Goal: Information Seeking & Learning: Learn about a topic

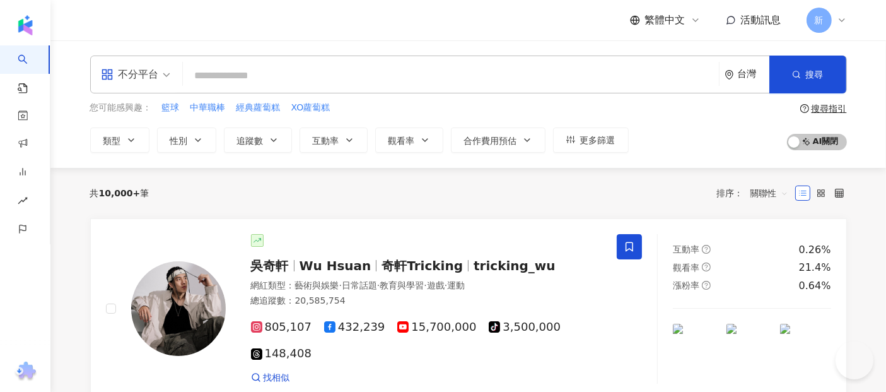
click at [278, 67] on input "search" at bounding box center [451, 76] width 526 height 24
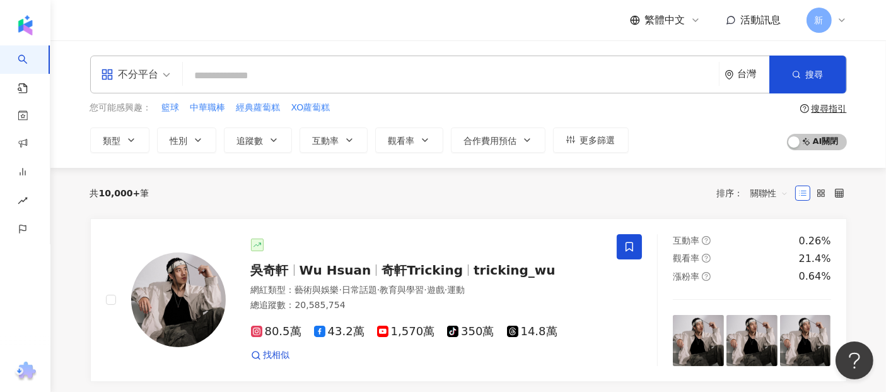
paste input "**"
type input "**"
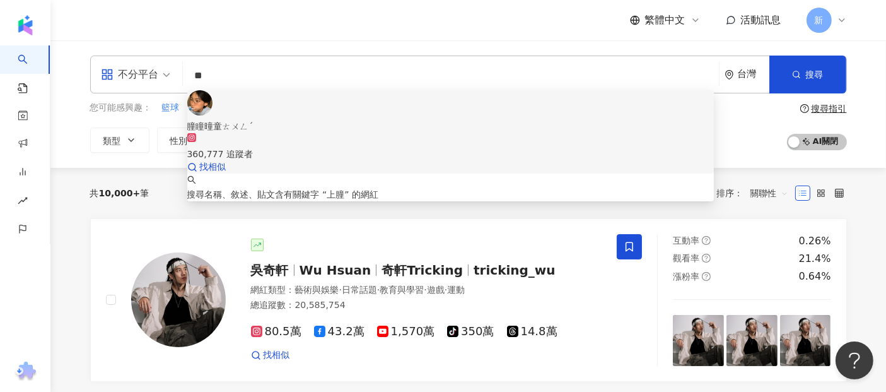
click at [298, 147] on div "360,777 追蹤者" at bounding box center [450, 154] width 527 height 14
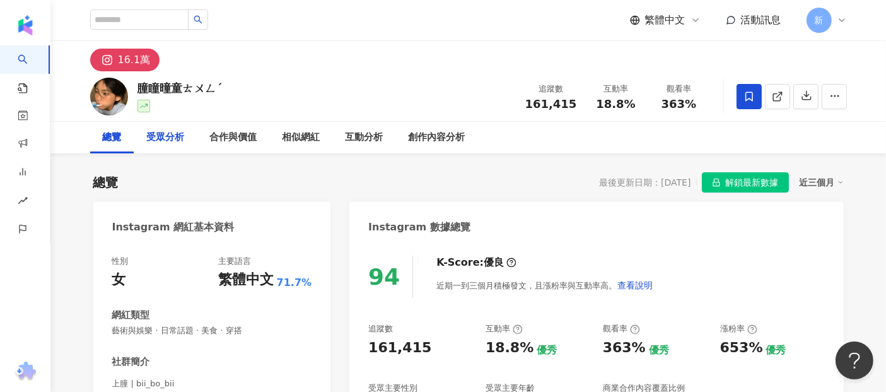
click at [155, 134] on div "受眾分析" at bounding box center [166, 137] width 38 height 15
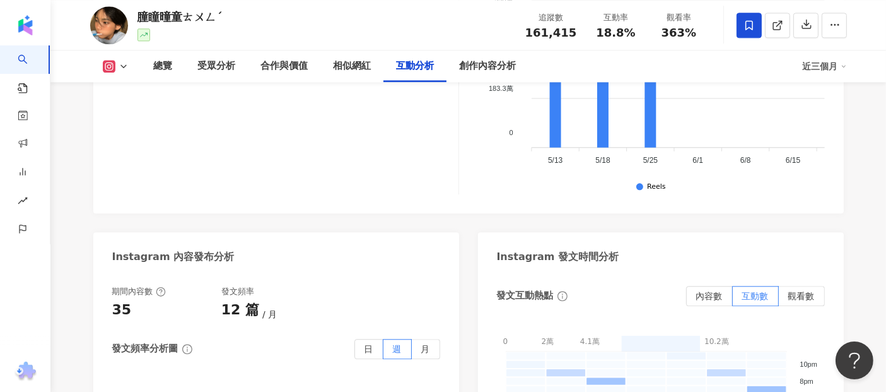
scroll to position [2961, 0]
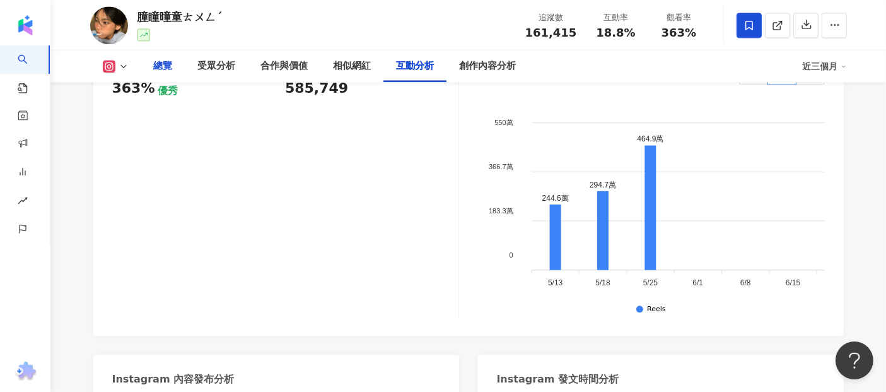
click at [179, 69] on div "總覽" at bounding box center [163, 66] width 44 height 32
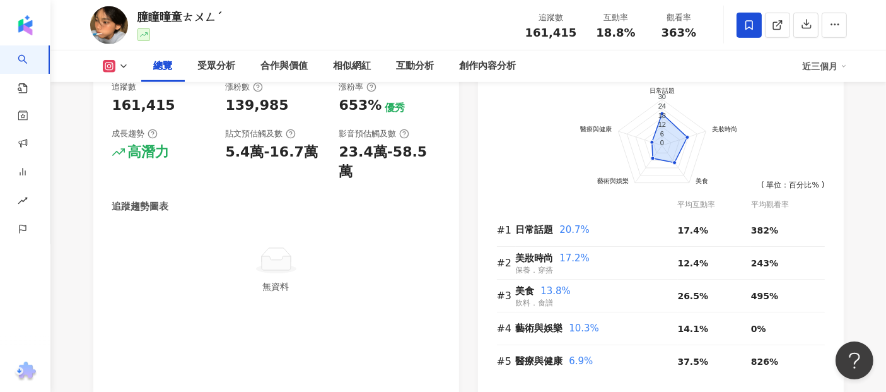
scroll to position [778, 0]
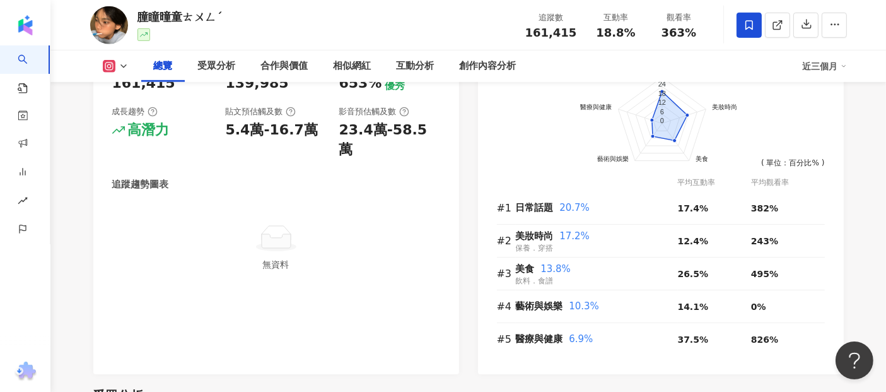
click at [260, 224] on icon at bounding box center [276, 238] width 40 height 28
click at [261, 224] on icon at bounding box center [276, 238] width 40 height 28
click at [283, 234] on icon at bounding box center [276, 241] width 29 height 14
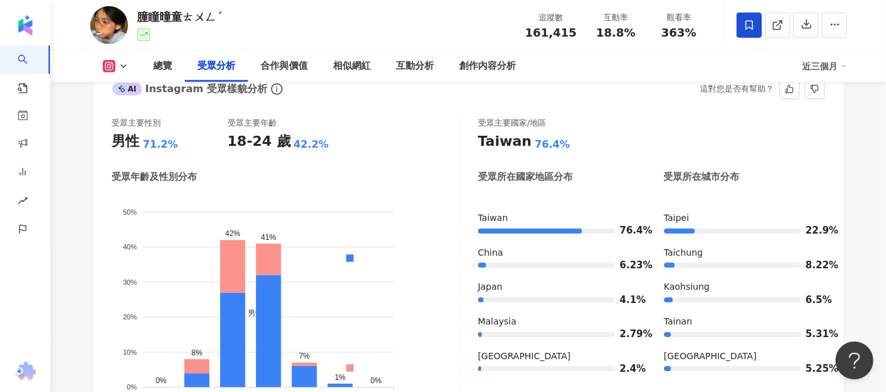
scroll to position [988, 0]
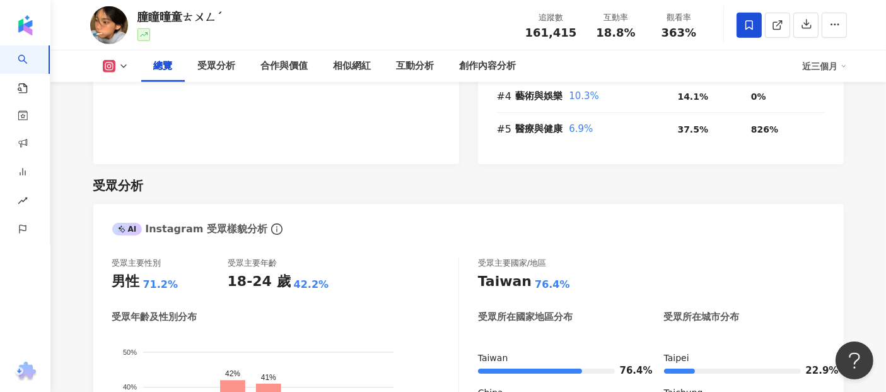
click at [127, 69] on icon at bounding box center [124, 66] width 10 height 10
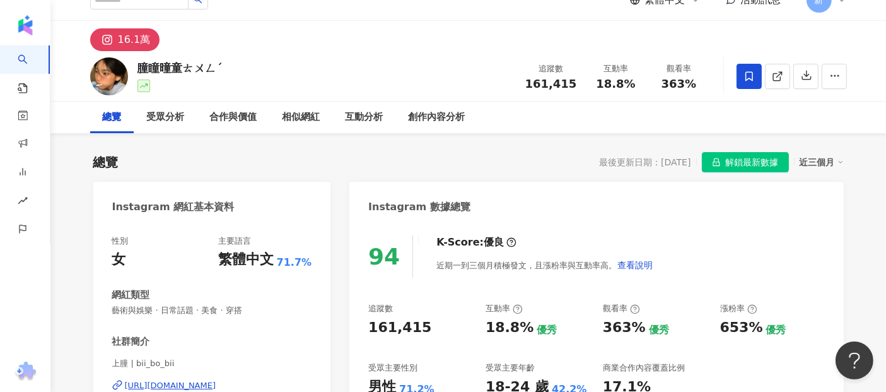
scroll to position [0, 0]
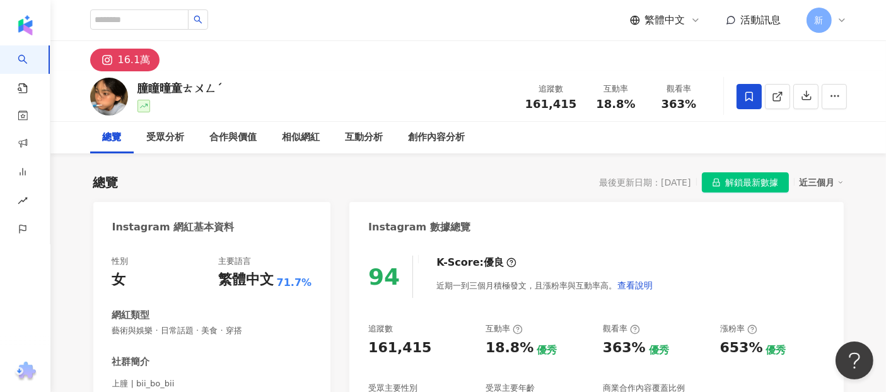
click at [820, 176] on div "近三個月" at bounding box center [822, 182] width 44 height 16
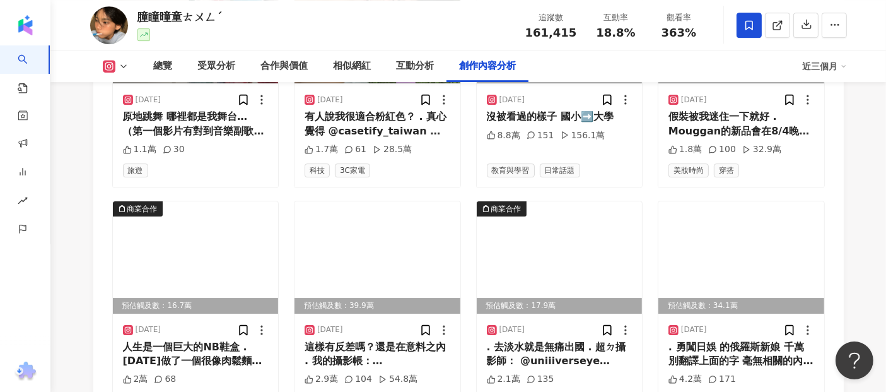
scroll to position [4109, 0]
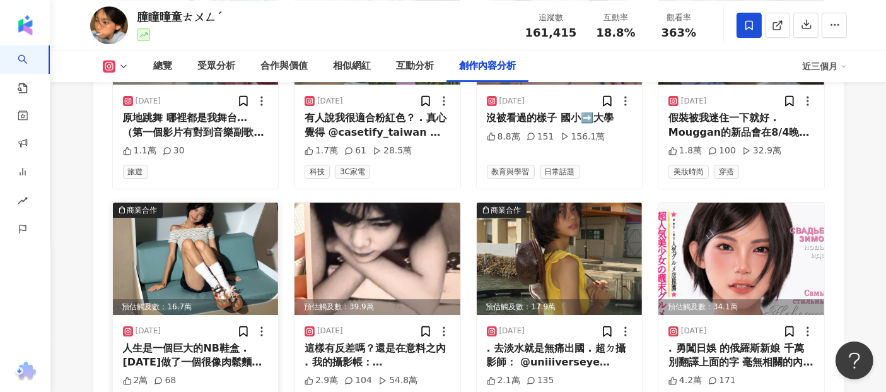
click at [158, 299] on div "預估觸及數：16.7萬" at bounding box center [196, 307] width 166 height 16
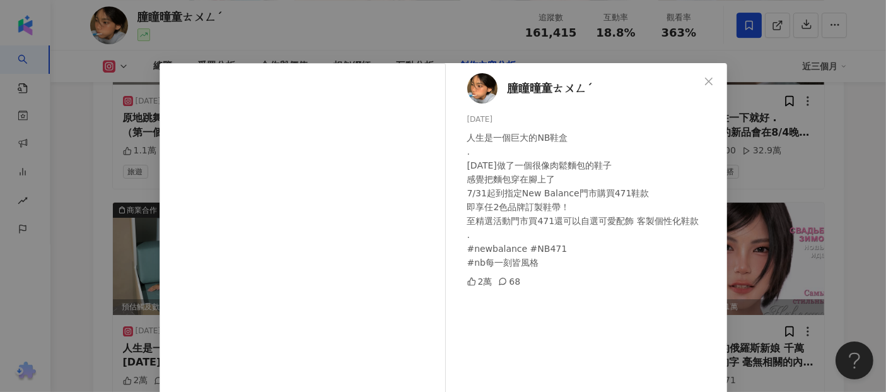
click at [843, 134] on div "朣瞳曈童ㄊㄨㄥˊ [DATE] 人生是一個巨大的NB鞋盒 . [DATE]做了一個很像肉鬆麵包的鞋子 感覺把麵包穿在腳上了 7/31起到指定New Balan…" at bounding box center [443, 196] width 886 height 392
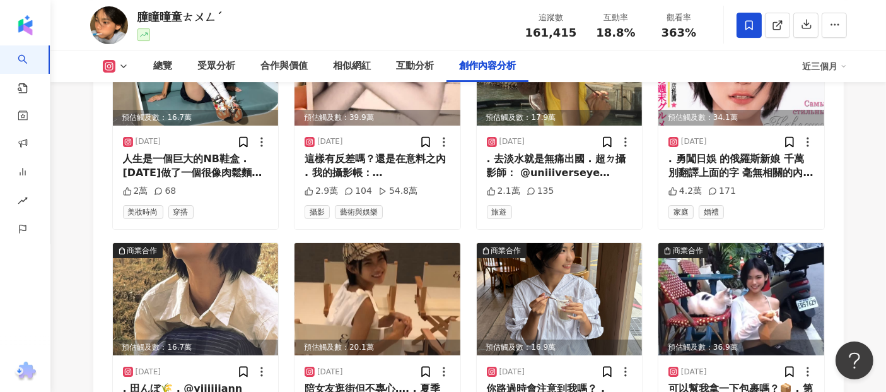
scroll to position [4530, 0]
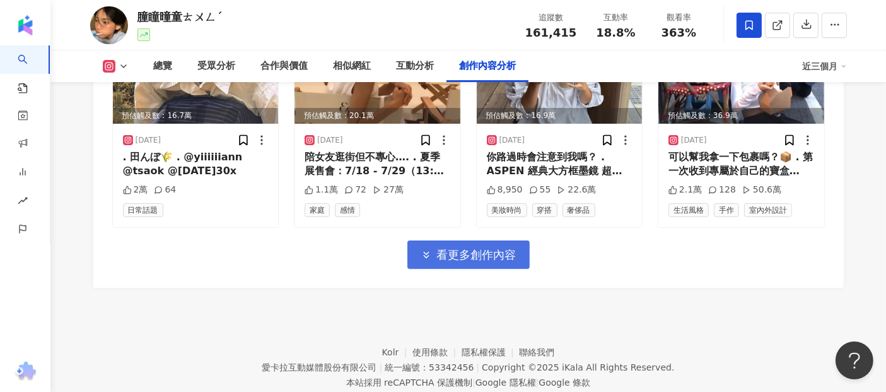
click at [459, 248] on span "看更多創作內容" at bounding box center [476, 255] width 79 height 14
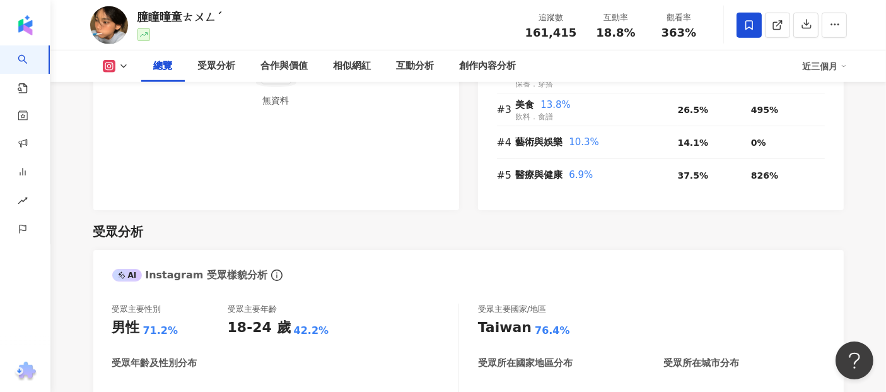
scroll to position [382, 0]
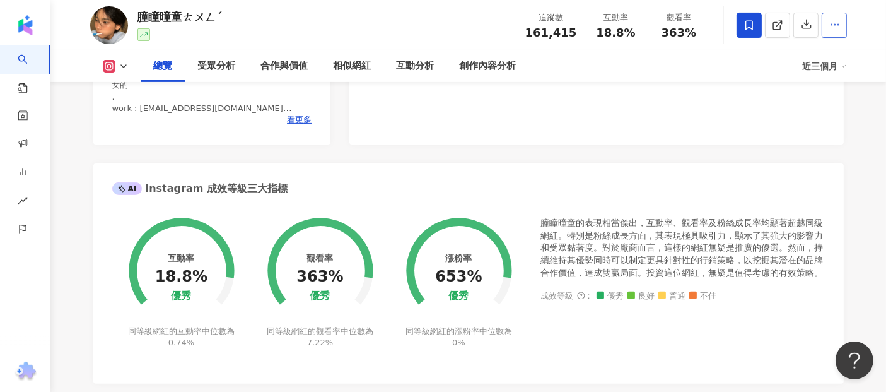
click at [845, 23] on button "button" at bounding box center [834, 25] width 25 height 25
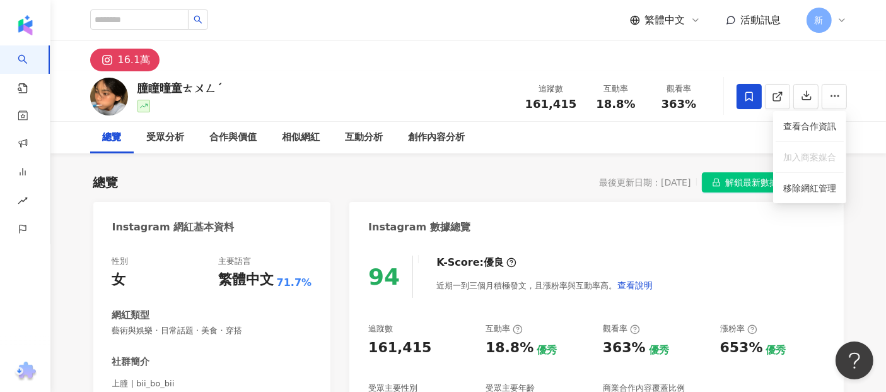
click at [491, 175] on div "總覽 最後更新日期：[DATE] 解鎖最新數據 近三個月" at bounding box center [468, 182] width 751 height 20
click at [720, 181] on icon "lock" at bounding box center [716, 182] width 9 height 9
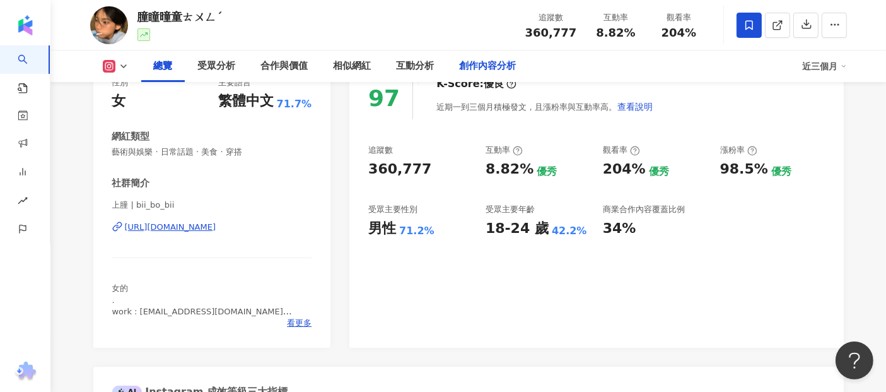
scroll to position [77, 0]
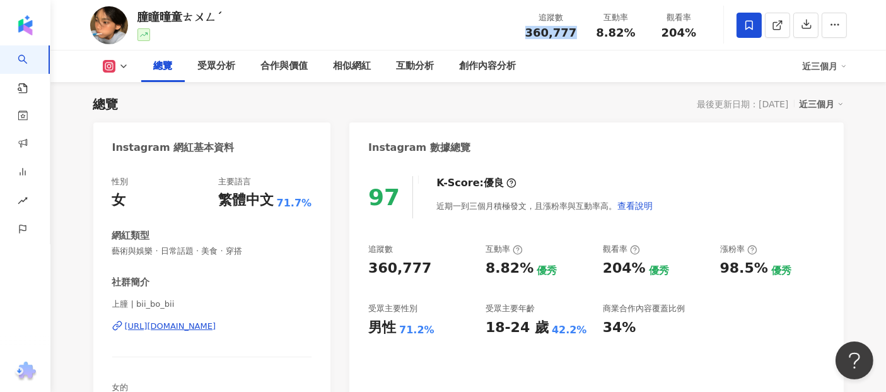
drag, startPoint x: 532, startPoint y: 35, endPoint x: 574, endPoint y: 30, distance: 42.6
click at [574, 30] on span "360,777" at bounding box center [551, 32] width 52 height 13
copy span "360,777"
